Goal: Task Accomplishment & Management: Use online tool/utility

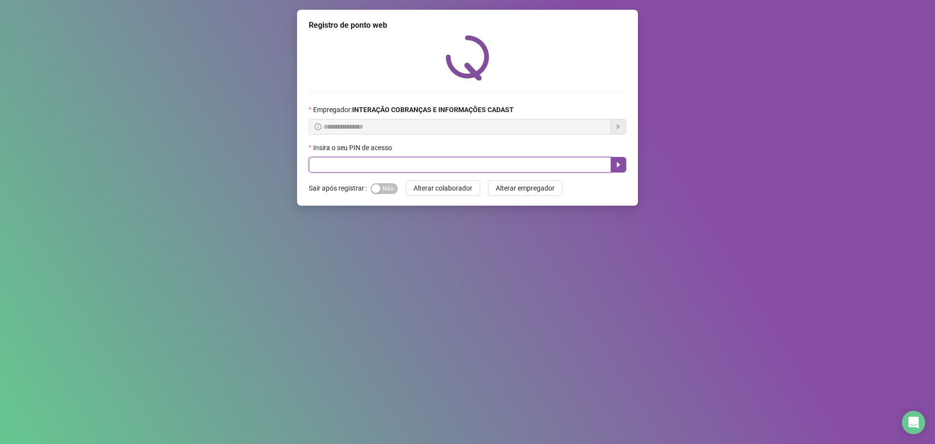
click at [481, 165] on input "text" at bounding box center [460, 165] width 302 height 16
type input "*****"
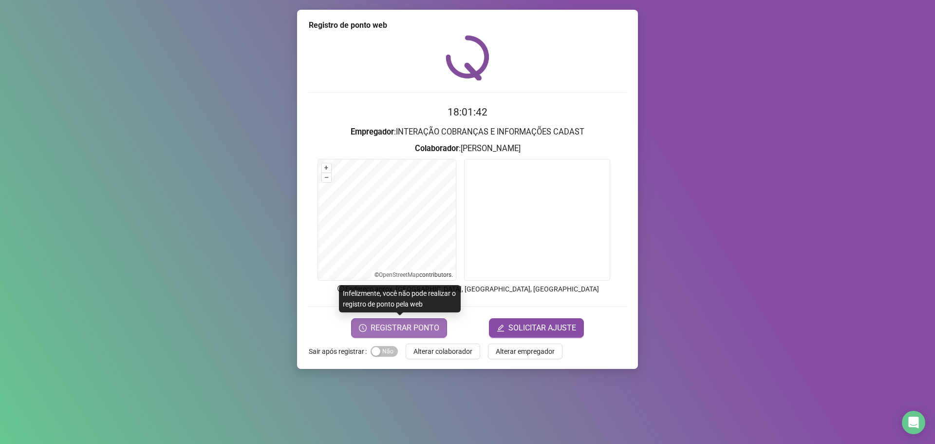
click at [409, 324] on span "REGISTRAR PONTO" at bounding box center [405, 328] width 69 height 12
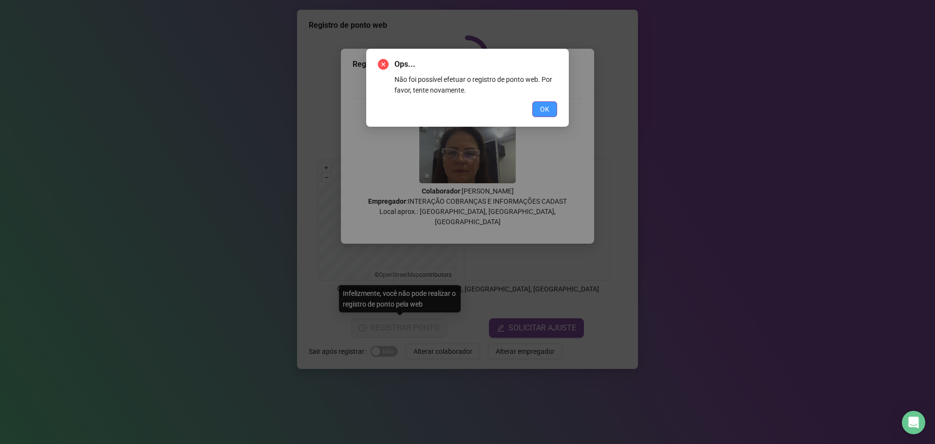
click at [546, 107] on span "OK" at bounding box center [544, 109] width 9 height 11
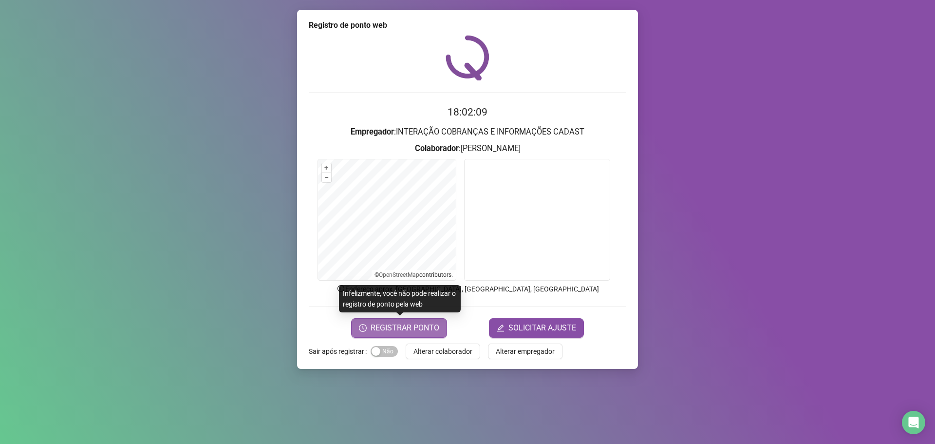
click at [424, 329] on span "REGISTRAR PONTO" at bounding box center [405, 328] width 69 height 12
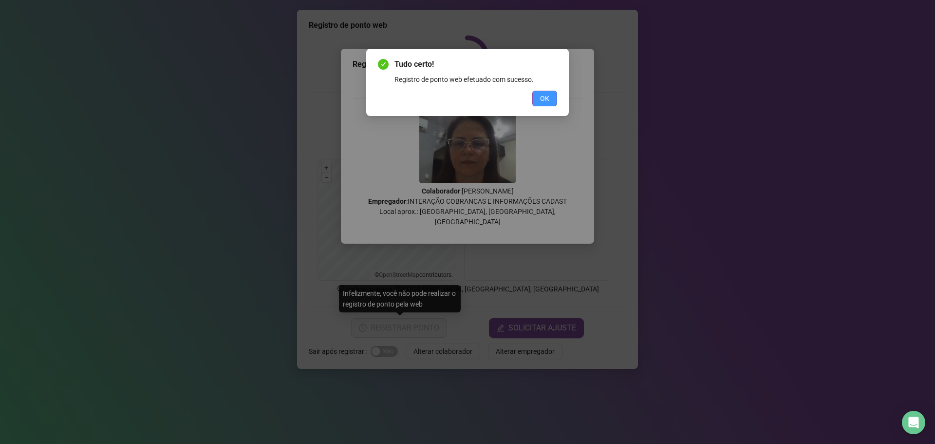
click at [544, 95] on span "OK" at bounding box center [544, 98] width 9 height 11
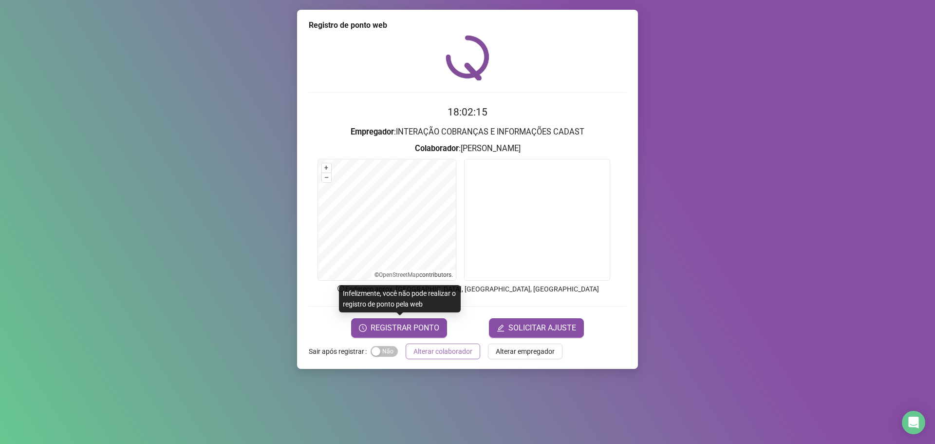
click at [428, 350] on span "Alterar colaborador" at bounding box center [442, 351] width 59 height 11
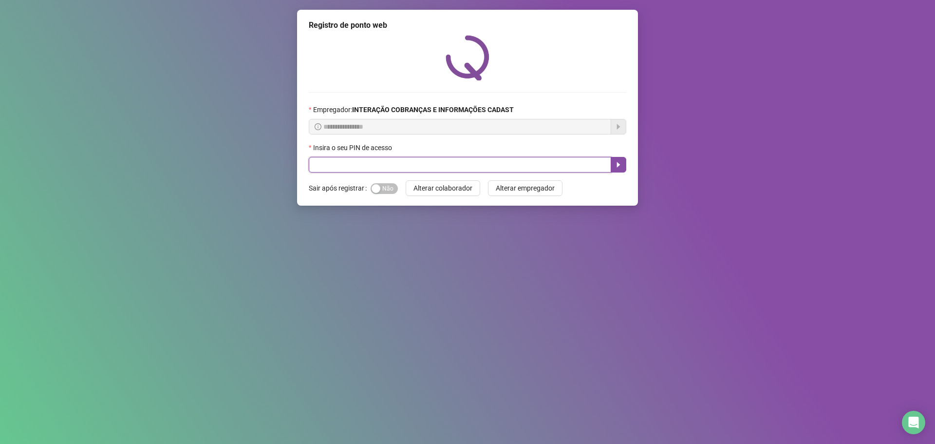
click at [330, 169] on input "text" at bounding box center [460, 165] width 302 height 16
type input "*****"
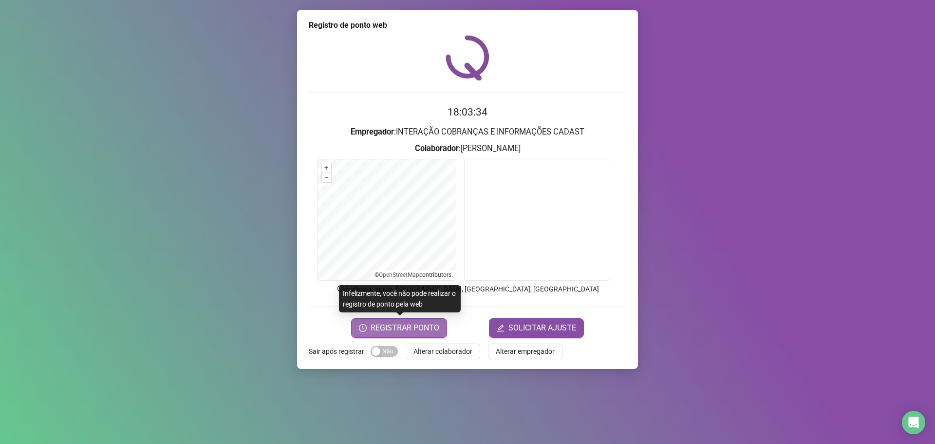
click at [432, 328] on span "REGISTRAR PONTO" at bounding box center [405, 328] width 69 height 12
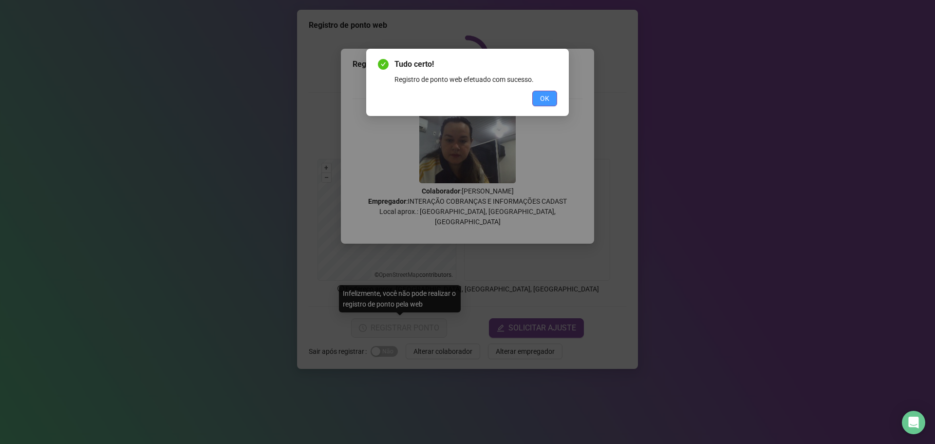
click at [544, 100] on span "OK" at bounding box center [544, 98] width 9 height 11
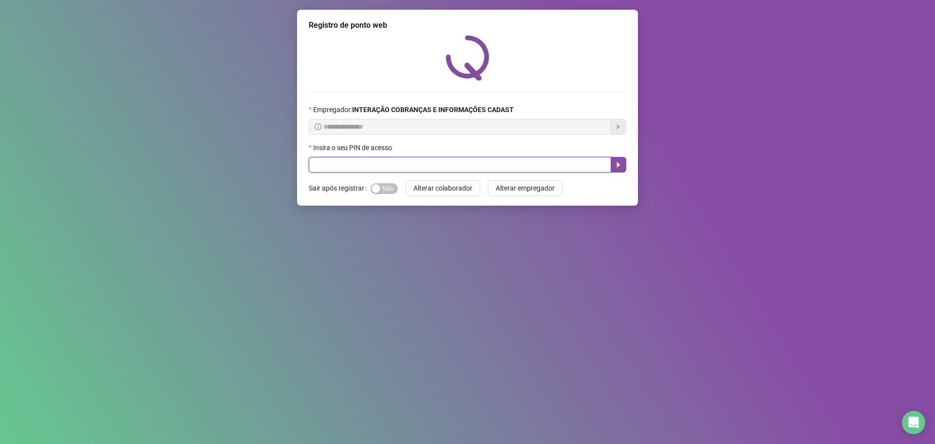
click at [414, 161] on input "text" at bounding box center [460, 165] width 302 height 16
type input "*****"
drag, startPoint x: 615, startPoint y: 162, endPoint x: 622, endPoint y: 160, distance: 7.2
click at [622, 160] on button "button" at bounding box center [619, 165] width 16 height 16
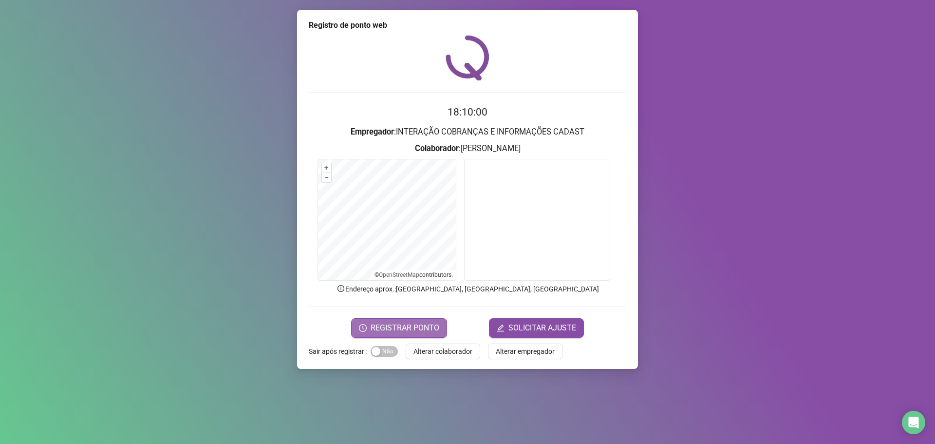
click at [410, 328] on span "REGISTRAR PONTO" at bounding box center [405, 328] width 69 height 12
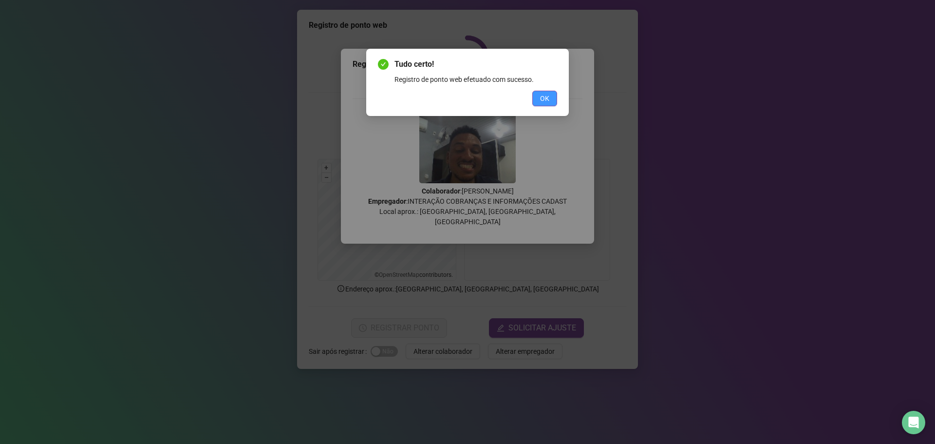
click at [546, 98] on span "OK" at bounding box center [544, 98] width 9 height 11
